Goal: Task Accomplishment & Management: Use online tool/utility

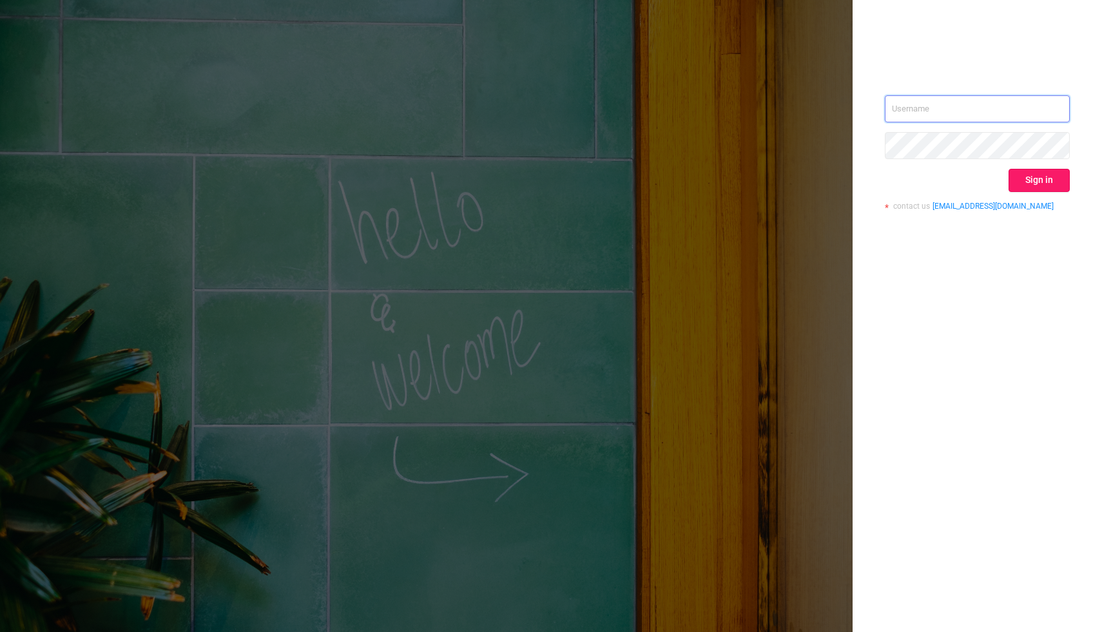
type input "[PERSON_NAME][EMAIL_ADDRESS][DOMAIN_NAME]"
click at [1052, 181] on button "Sign in" at bounding box center [1039, 180] width 61 height 23
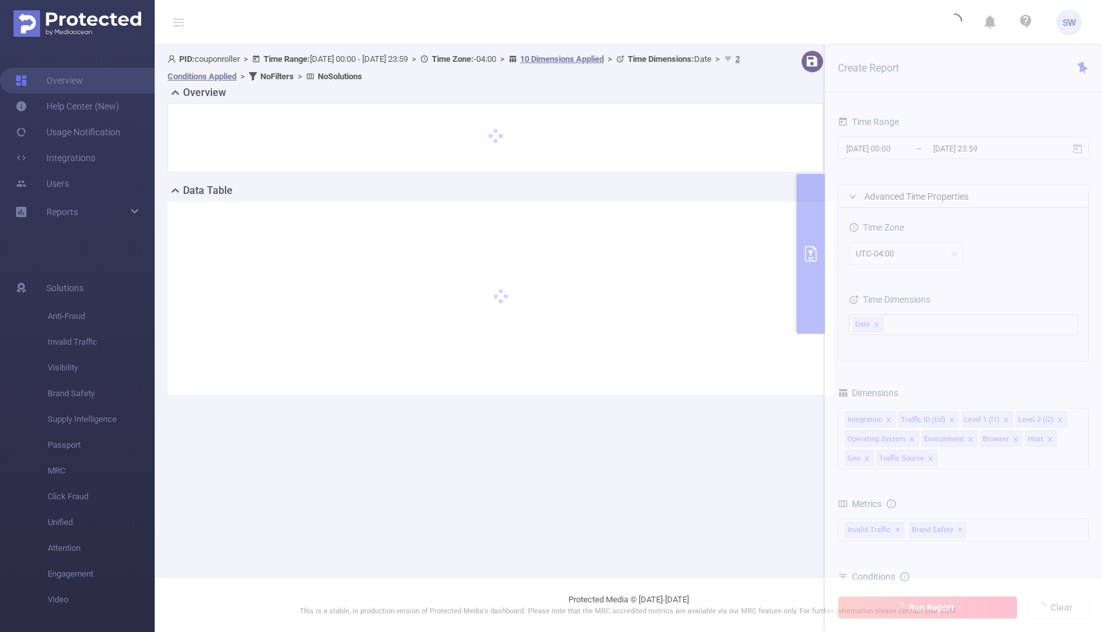
click at [892, 149] on section "PID: couponroller > Time Range: [DATE] 00:00 - [DATE] 23:59 > Time Zone: -04:00…" at bounding box center [629, 233] width 948 height 376
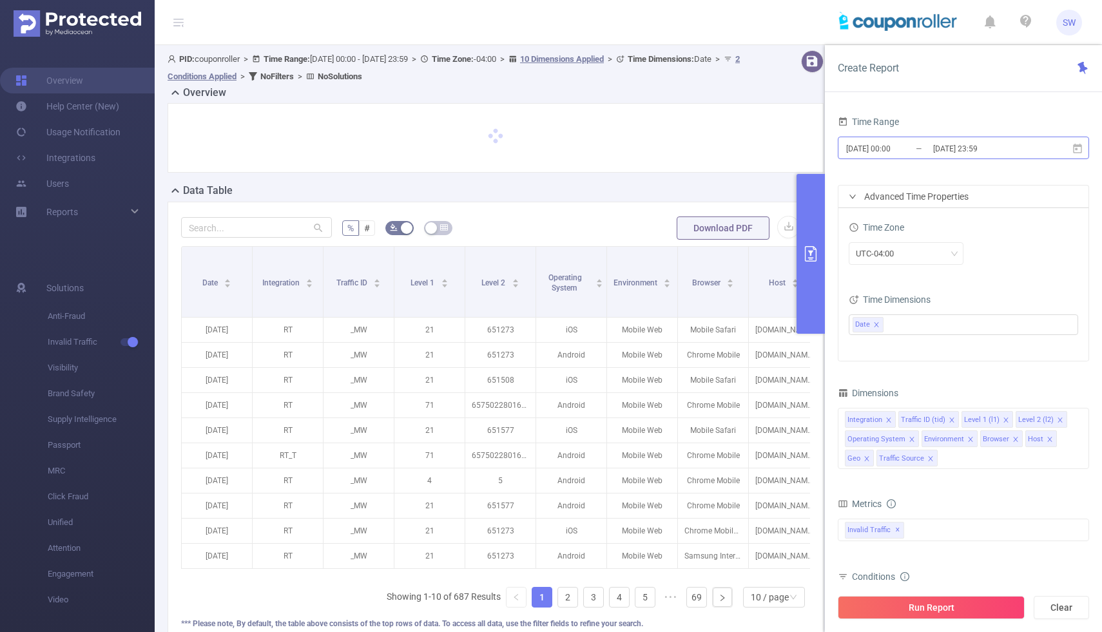
click at [892, 149] on input "[DATE] 00:00" at bounding box center [897, 148] width 104 height 17
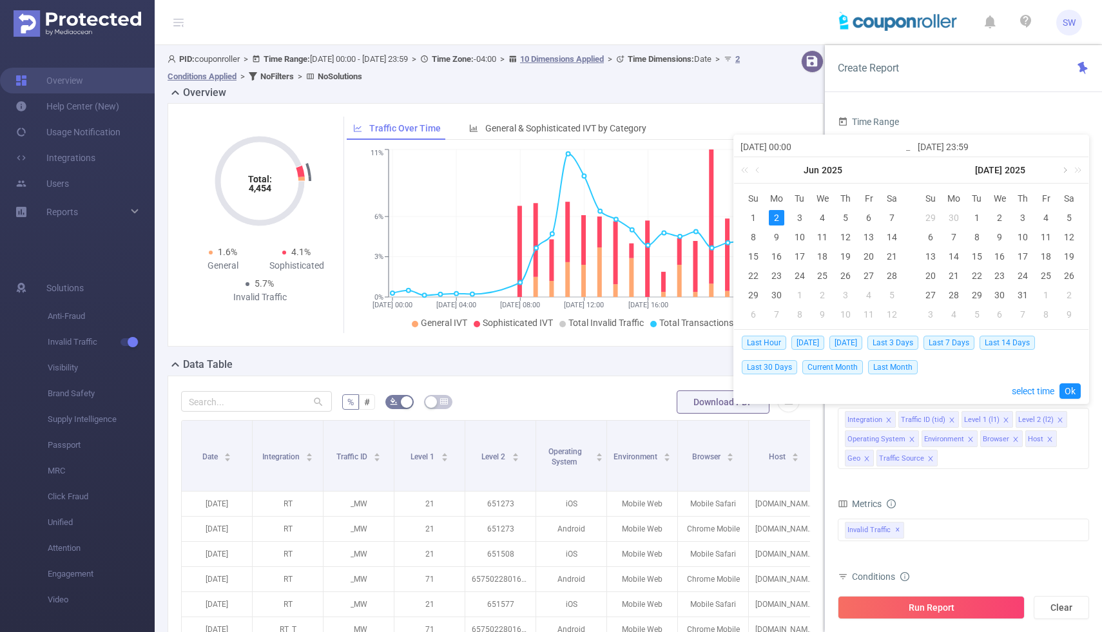
click at [1062, 170] on link at bounding box center [1065, 170] width 12 height 26
click at [886, 172] on link at bounding box center [887, 170] width 12 height 26
click at [1061, 171] on link at bounding box center [1065, 170] width 12 height 26
click at [889, 170] on link at bounding box center [887, 170] width 12 height 26
click at [956, 215] on div "1" at bounding box center [953, 217] width 15 height 15
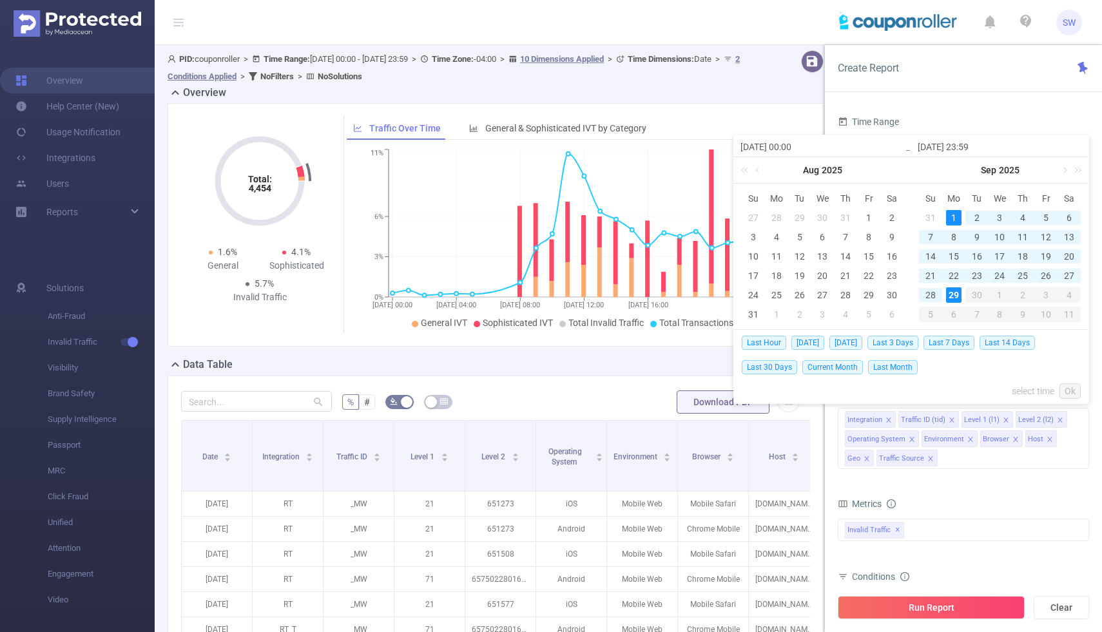
click at [954, 294] on div "29" at bounding box center [953, 295] width 15 height 15
type input "[DATE] 00:00"
type input "[DATE] 23:59"
type input "[DATE] 00:00"
type input "[DATE] 23:59"
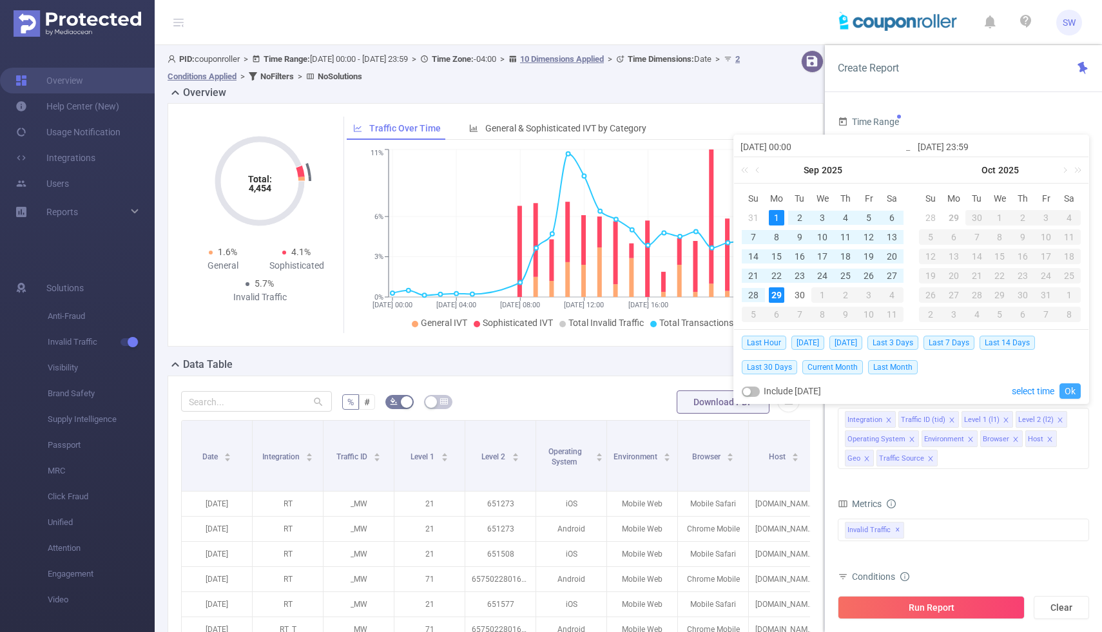
click at [1071, 388] on link "Ok" at bounding box center [1070, 391] width 21 height 15
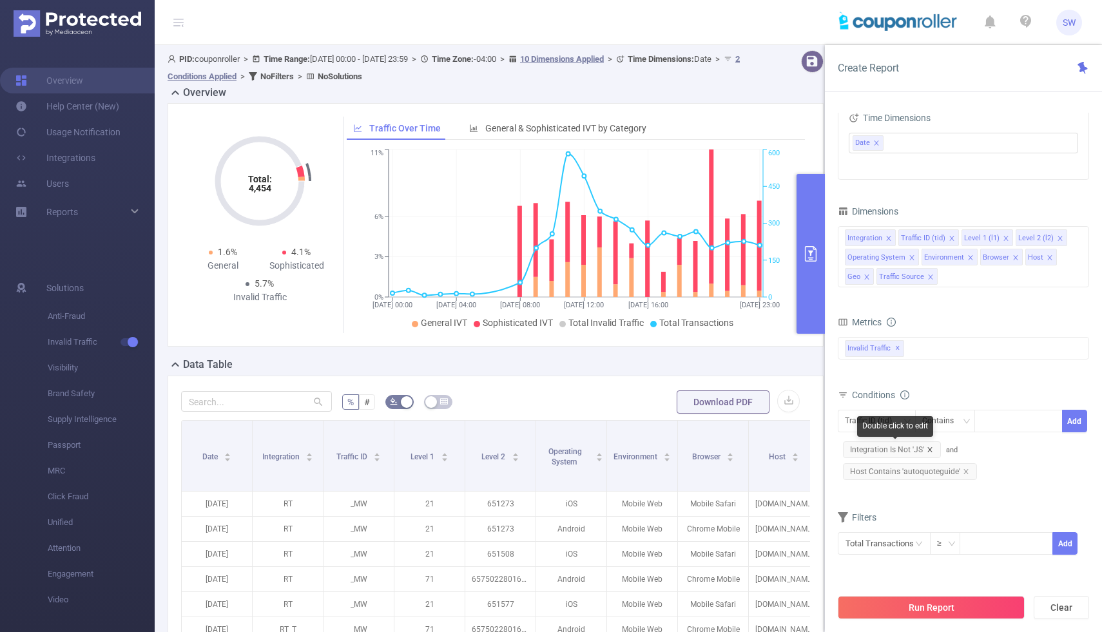
click at [930, 451] on icon "icon: close" at bounding box center [930, 449] width 5 height 5
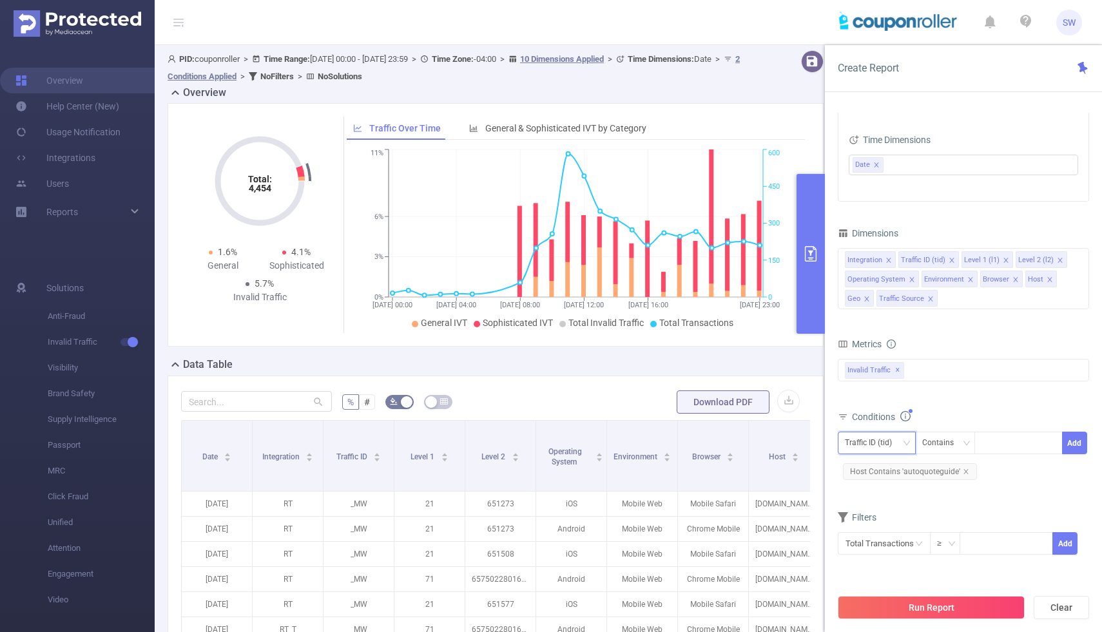
click at [898, 442] on div "Traffic ID (tid)" at bounding box center [873, 443] width 56 height 21
click at [888, 467] on li "Integration" at bounding box center [881, 470] width 87 height 21
click at [957, 439] on div "Contains" at bounding box center [943, 443] width 41 height 21
click at [947, 493] on li "Is" at bounding box center [958, 490] width 86 height 21
click at [992, 445] on div at bounding box center [1019, 443] width 74 height 21
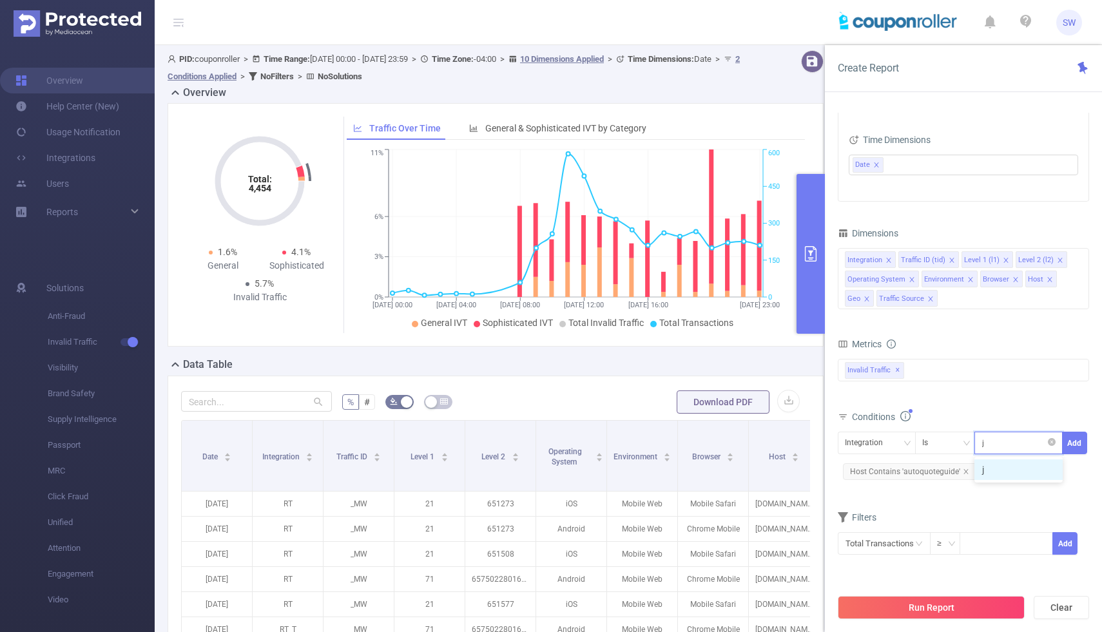
type input "js"
click at [1006, 471] on li "js" at bounding box center [1019, 470] width 88 height 21
click at [1077, 440] on button "Add" at bounding box center [1075, 443] width 25 height 23
click at [905, 447] on icon "icon: down" at bounding box center [907, 444] width 8 height 8
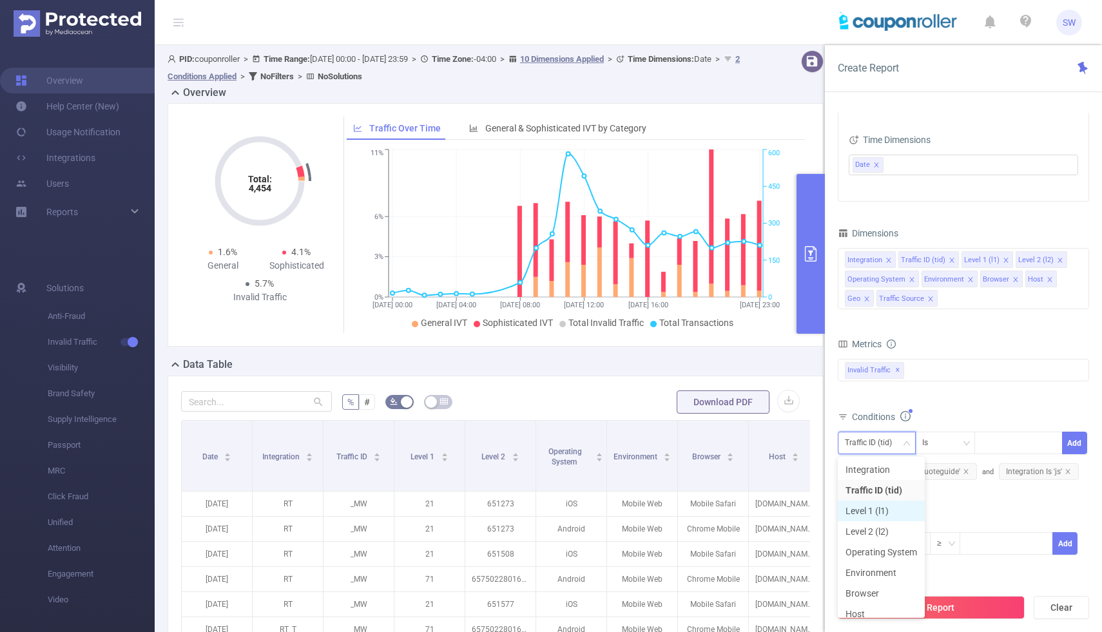
click at [885, 511] on li "Level 1 (l1)" at bounding box center [881, 511] width 87 height 21
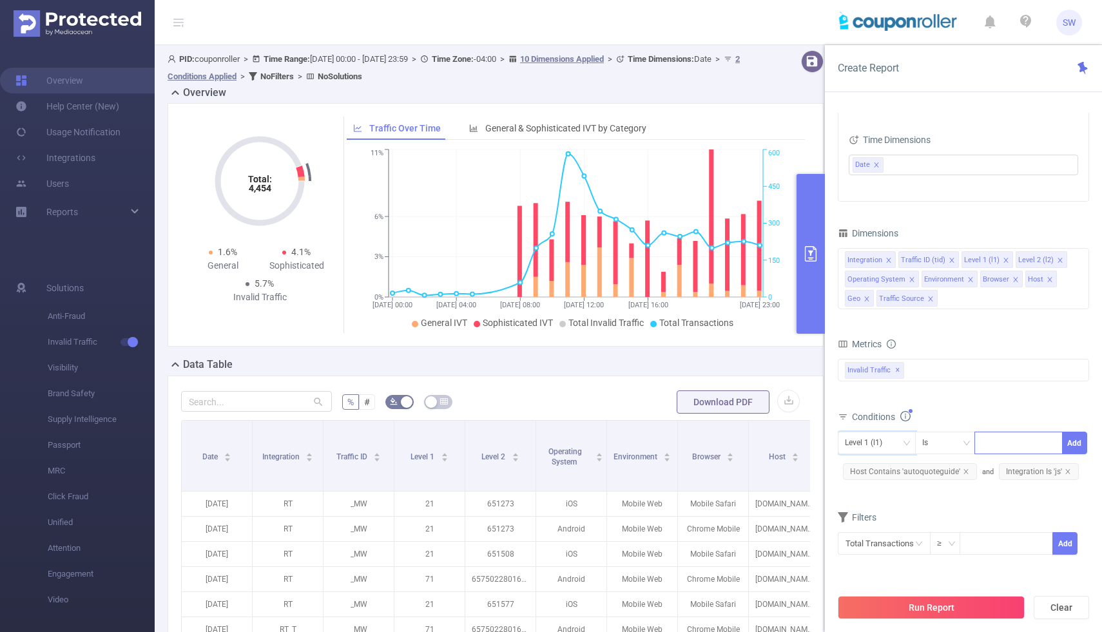
click at [1018, 447] on div at bounding box center [1019, 443] width 74 height 21
type input "184"
click at [1017, 470] on li "184" at bounding box center [1019, 470] width 88 height 21
click at [1070, 438] on button "Add" at bounding box center [1075, 443] width 25 height 23
click at [896, 446] on div "Traffic ID (tid)" at bounding box center [873, 443] width 56 height 21
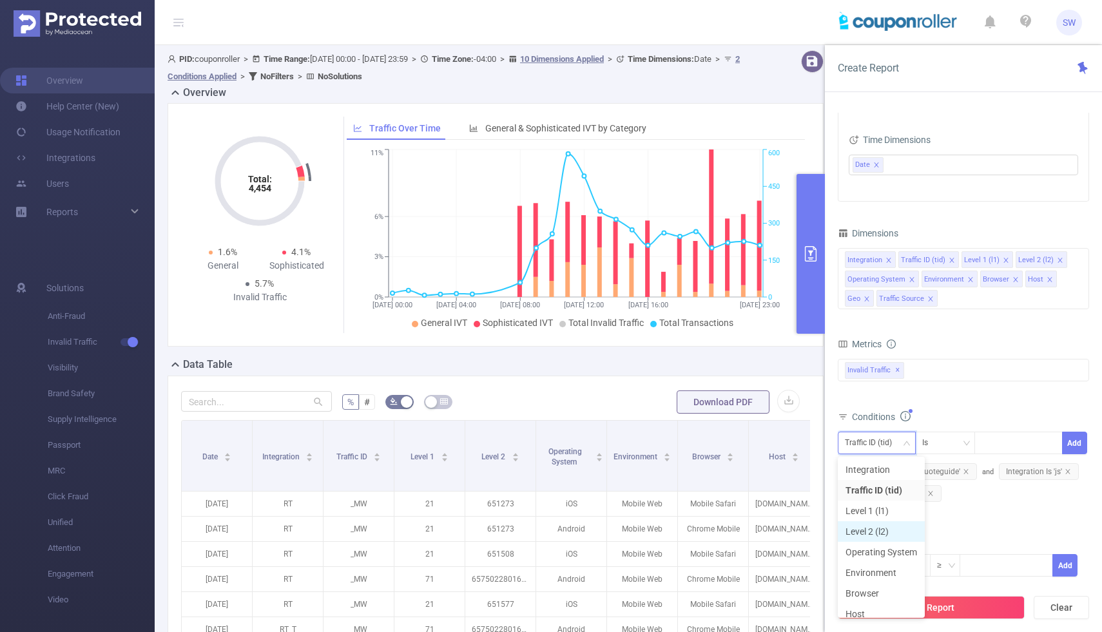
click at [877, 530] on li "Level 2 (l2)" at bounding box center [881, 532] width 87 height 21
click at [1006, 440] on div at bounding box center [1019, 443] width 74 height 21
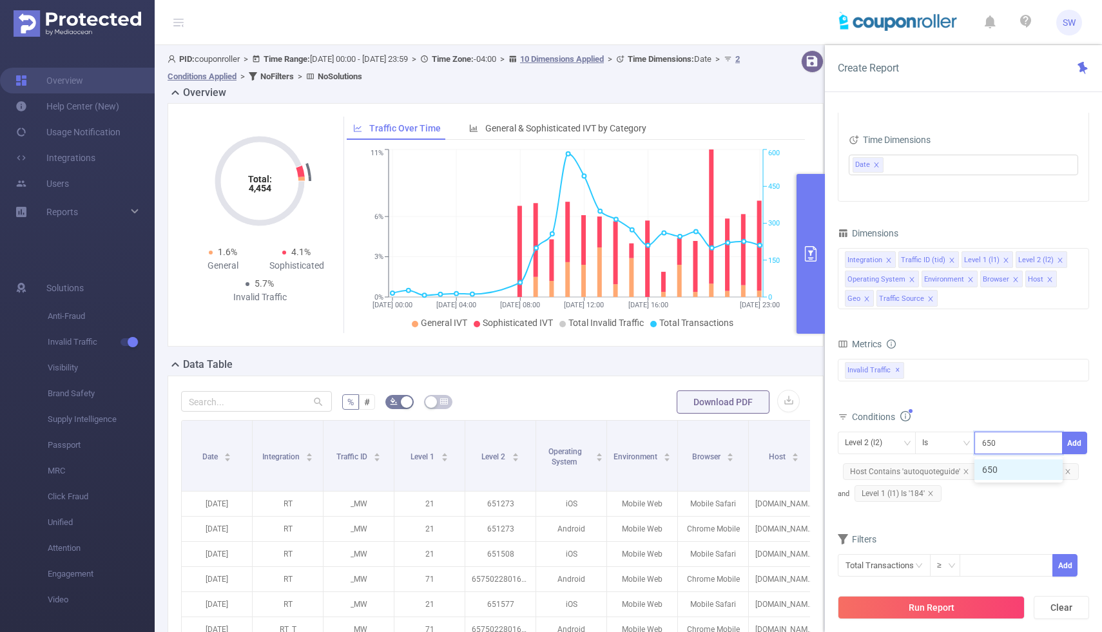
type input "650"
click at [1008, 447] on icon "icon: close" at bounding box center [1009, 445] width 6 height 8
type input "650902"
click at [1021, 472] on li "650902" at bounding box center [1019, 470] width 88 height 21
click at [932, 616] on button "Run Report" at bounding box center [931, 607] width 187 height 23
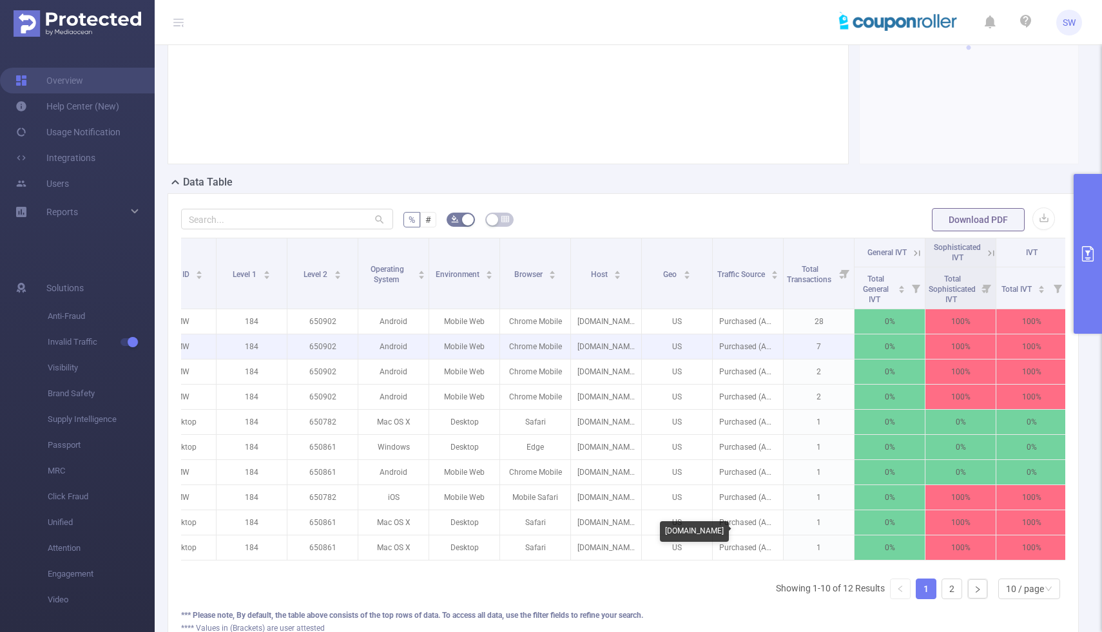
scroll to position [0, 182]
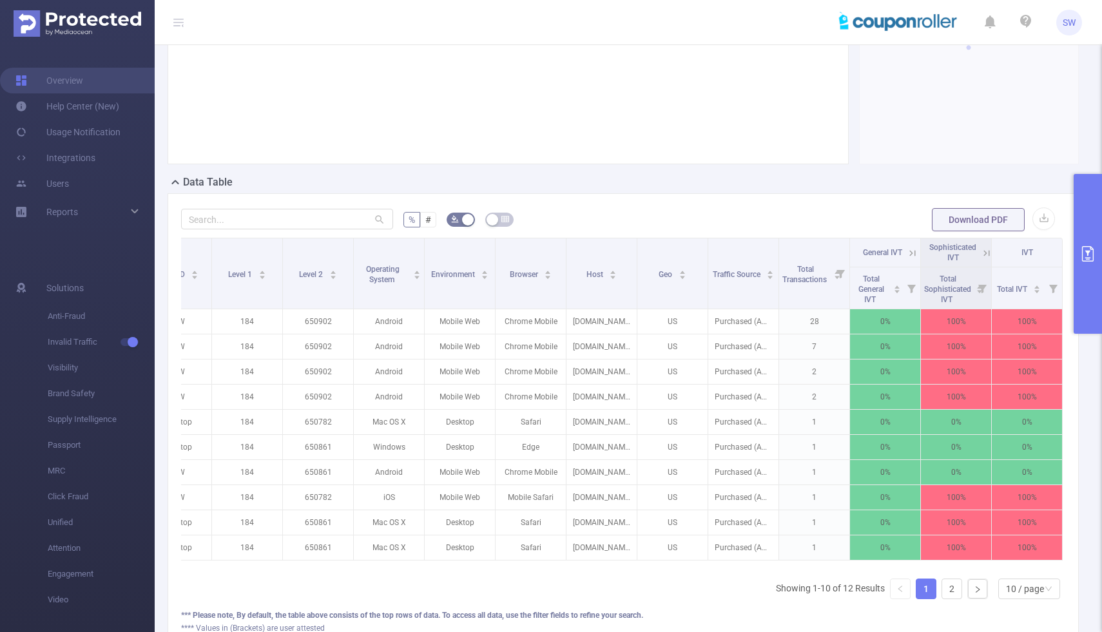
click at [1090, 253] on icon "primary" at bounding box center [1088, 253] width 15 height 15
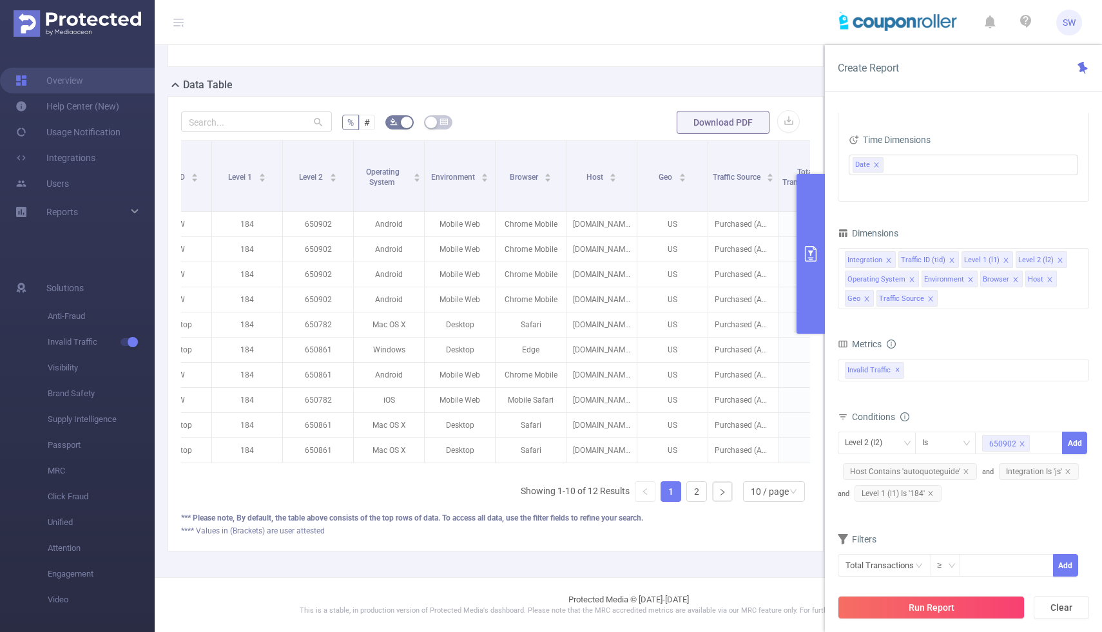
scroll to position [105, 0]
click at [929, 372] on div "Invalid Traffic ✕" at bounding box center [963, 370] width 251 height 23
click at [859, 377] on span at bounding box center [859, 376] width 10 height 10
click at [898, 612] on button "Run Report" at bounding box center [931, 607] width 187 height 23
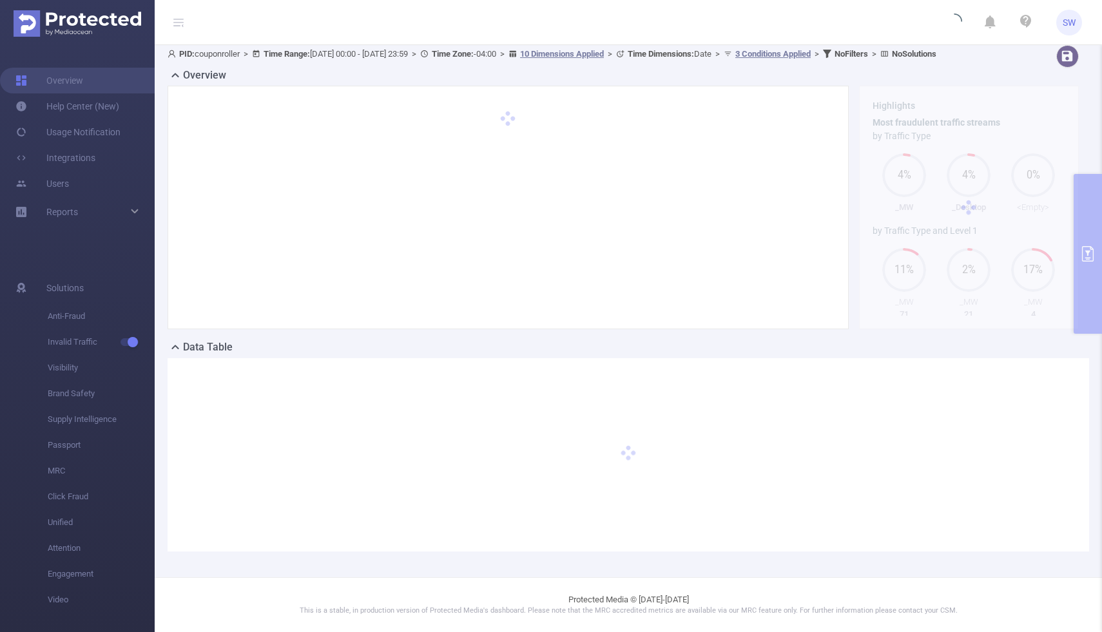
scroll to position [17, 0]
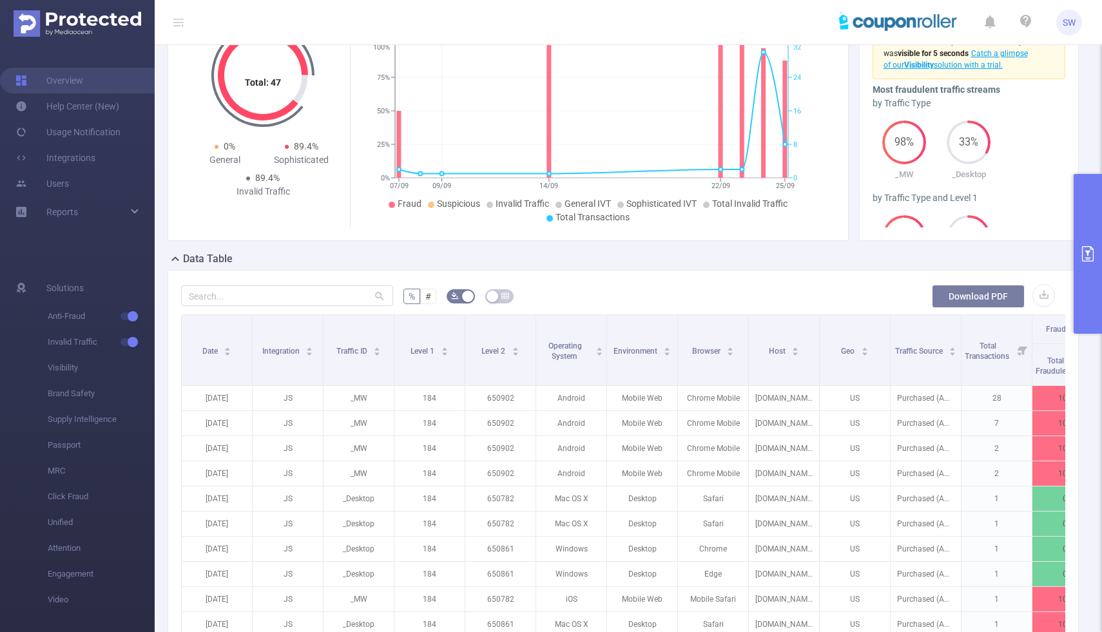
click at [996, 308] on button "Download PDF" at bounding box center [978, 296] width 93 height 23
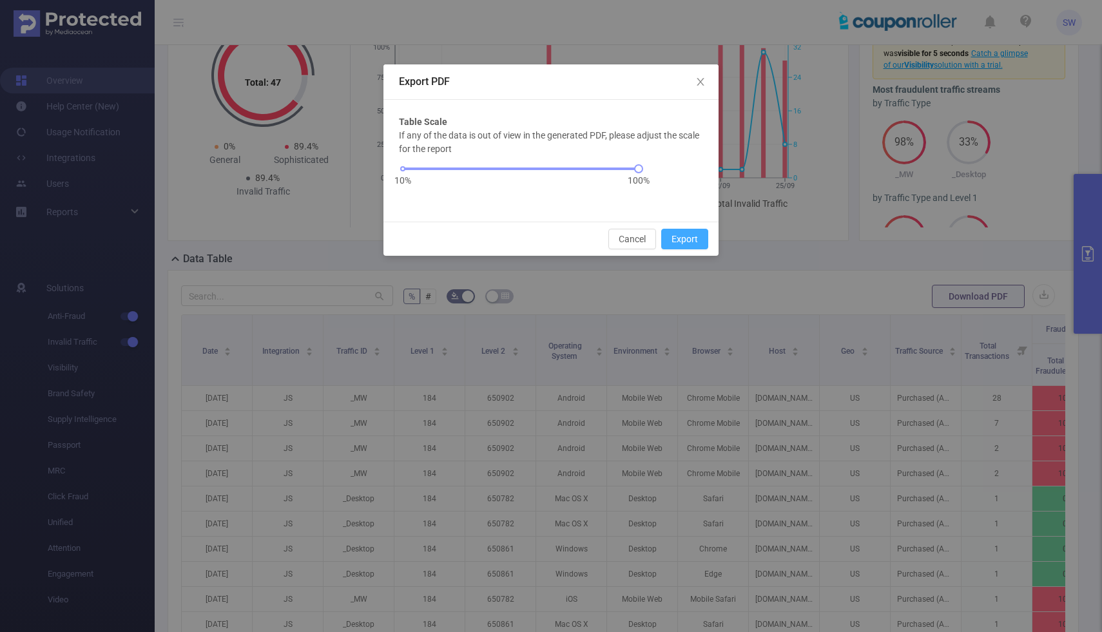
click at [691, 243] on button "Export" at bounding box center [684, 239] width 47 height 21
